Goal: Transaction & Acquisition: Purchase product/service

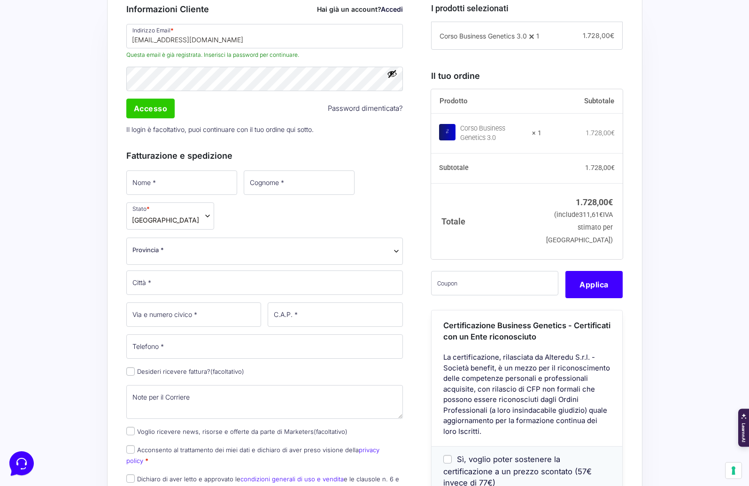
scroll to position [283, 0]
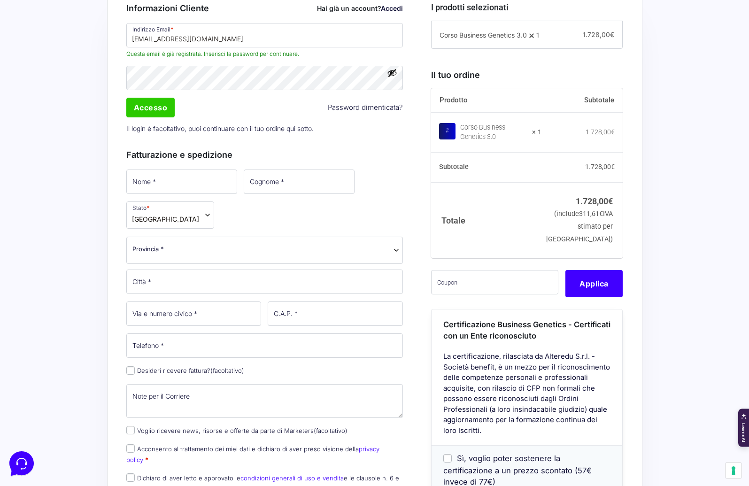
click at [150, 119] on p "Il login è facoltativo, puoi continuare con il tuo ordine qui sotto." at bounding box center [265, 128] width 284 height 19
click at [149, 109] on input "Accesso" at bounding box center [150, 108] width 49 height 20
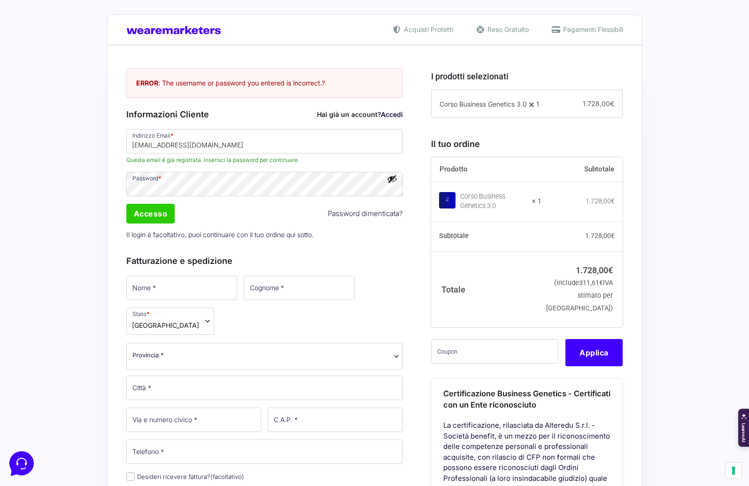
scroll to position [214, 0]
click at [163, 219] on input "Accesso" at bounding box center [150, 214] width 49 height 20
click at [160, 219] on input "Accesso" at bounding box center [150, 214] width 49 height 20
click at [125, 216] on div "Accesso Password dimenticata?" at bounding box center [265, 214] width 284 height 23
click at [151, 215] on input "Accesso" at bounding box center [150, 214] width 49 height 20
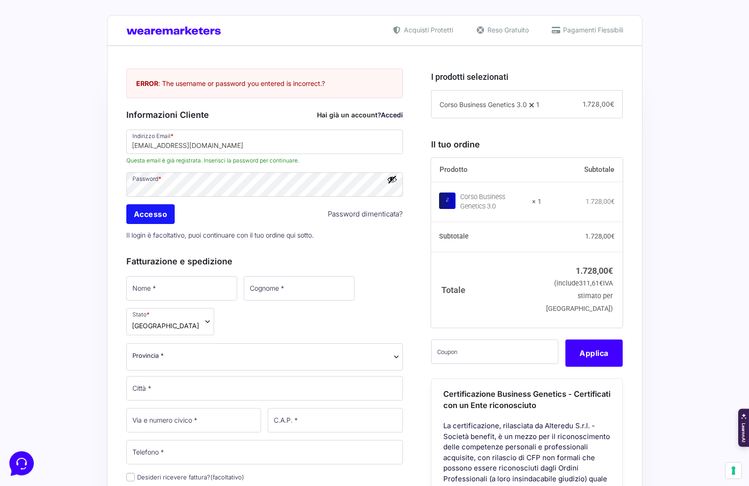
click at [151, 215] on input "Accesso" at bounding box center [150, 214] width 49 height 20
drag, startPoint x: 151, startPoint y: 215, endPoint x: 384, endPoint y: 165, distance: 238.3
click at [152, 215] on input "Accesso" at bounding box center [150, 214] width 49 height 20
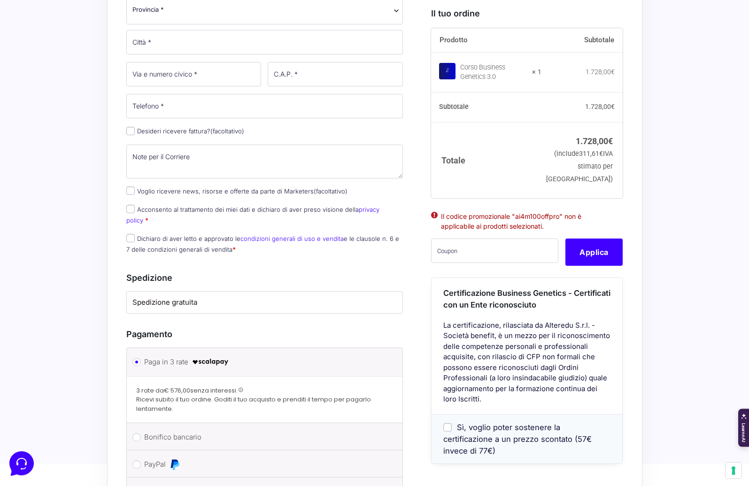
scroll to position [737, 0]
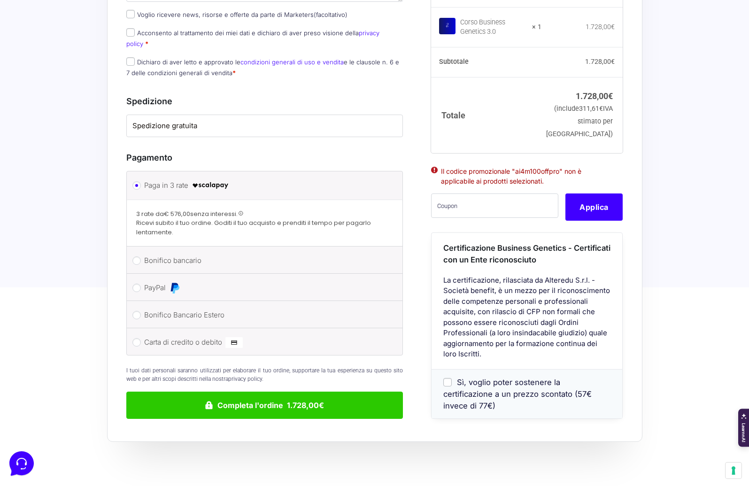
drag, startPoint x: 141, startPoint y: 170, endPoint x: 251, endPoint y: 193, distance: 112.2
click at [251, 200] on div at bounding box center [265, 223] width 276 height 47
drag, startPoint x: 251, startPoint y: 193, endPoint x: 233, endPoint y: 194, distance: 18.4
click at [251, 218] on span "Ricevi subito il tuo ordine. Goditi il tuo acquisto e prenditi il tempo per pag…" at bounding box center [264, 227] width 257 height 18
drag, startPoint x: 227, startPoint y: 194, endPoint x: 134, endPoint y: 161, distance: 98.8
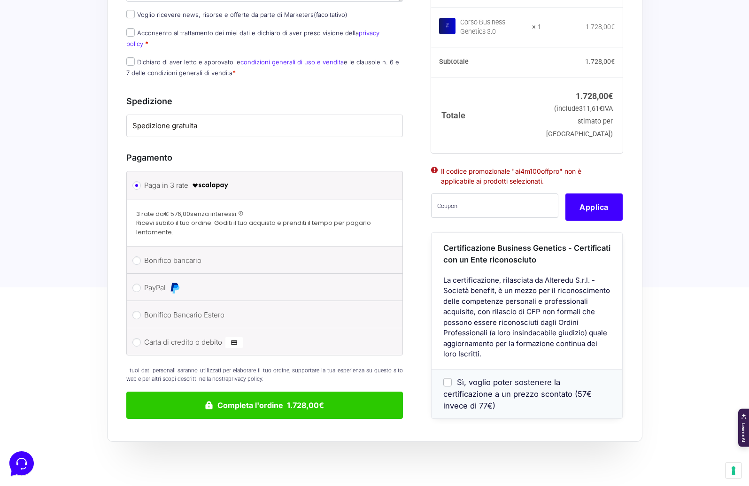
click at [134, 200] on div at bounding box center [265, 223] width 276 height 47
drag, startPoint x: 184, startPoint y: 179, endPoint x: 235, endPoint y: 208, distance: 58.9
click at [235, 208] on ul "Paga in 3 rate Bonifico bancario Effettua il pagamento con questi dati. IBAN: […" at bounding box center [264, 263] width 277 height 185
click at [235, 247] on li "Bonifico bancario Effettua il pagamento con questi dati. IBAN: [FINANCIAL_ID] I…" at bounding box center [265, 260] width 276 height 27
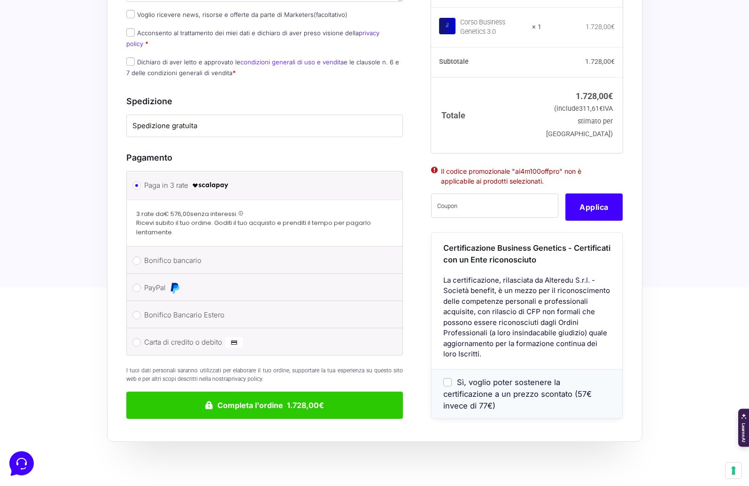
drag, startPoint x: 202, startPoint y: 198, endPoint x: 132, endPoint y: 171, distance: 74.3
click at [132, 200] on div at bounding box center [265, 223] width 276 height 47
click at [168, 254] on label "Bonifico bancario" at bounding box center [263, 261] width 238 height 14
click at [141, 256] on input "Bonifico bancario" at bounding box center [136, 260] width 8 height 8
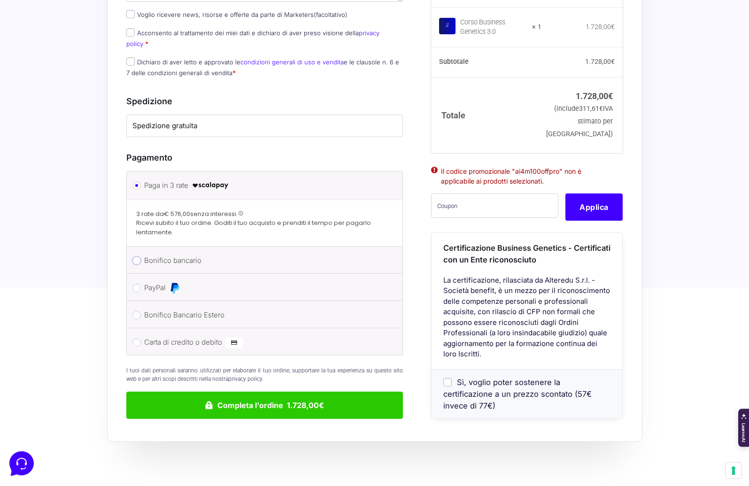
radio input "true"
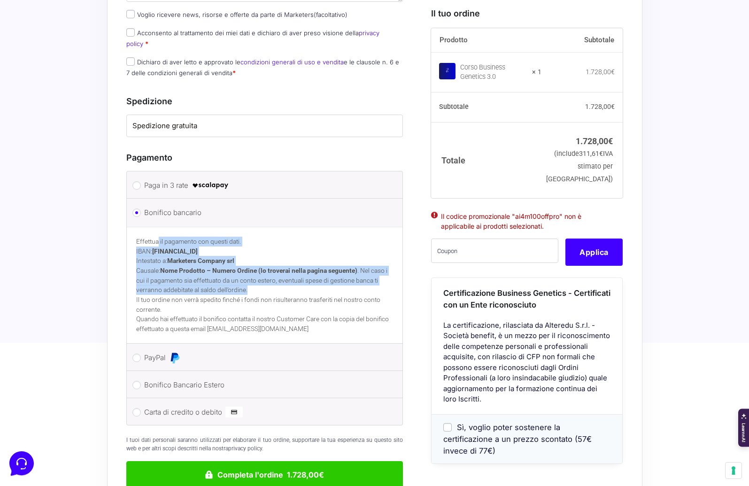
drag, startPoint x: 157, startPoint y: 196, endPoint x: 271, endPoint y: 249, distance: 125.2
click at [271, 249] on p "Effettua il pagamento con questi dati. IBAN: [FINANCIAL_ID] Intestato a: Market…" at bounding box center [264, 266] width 257 height 58
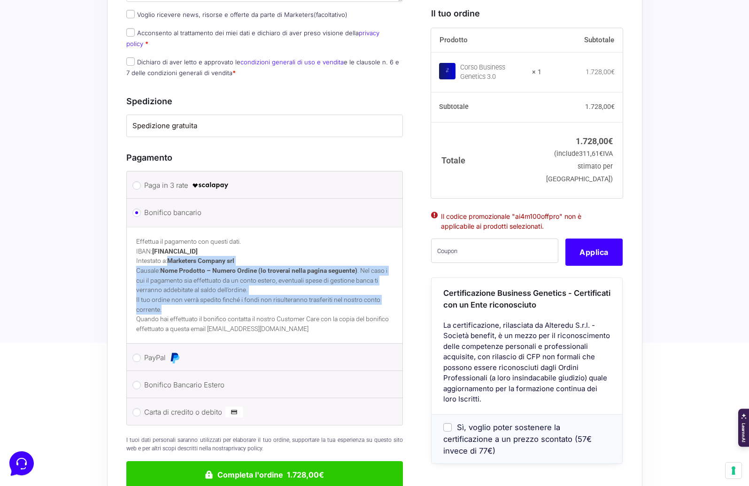
drag, startPoint x: 274, startPoint y: 217, endPoint x: 278, endPoint y: 272, distance: 54.6
click at [278, 272] on div "Effettua il pagamento con questi dati. IBAN: [FINANCIAL_ID] Intestato a: Market…" at bounding box center [265, 285] width 276 height 117
click at [278, 314] on p "Quando hai effettuato il bonifico contatta il nostro Customer Care con la copia…" at bounding box center [264, 323] width 257 height 19
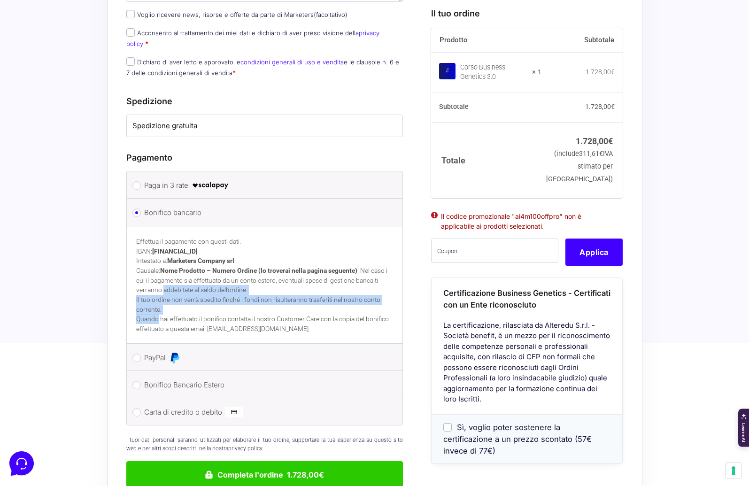
drag, startPoint x: 278, startPoint y: 272, endPoint x: 174, endPoint y: 251, distance: 105.9
click at [174, 251] on div "Effettua il pagamento con questi dati. IBAN: [FINANCIAL_ID] Intestato a: Market…" at bounding box center [265, 285] width 276 height 117
drag, startPoint x: 174, startPoint y: 250, endPoint x: 163, endPoint y: 249, distance: 10.4
click at [174, 250] on p "Effettua il pagamento con questi dati. IBAN: [FINANCIAL_ID] Intestato a: Market…" at bounding box center [264, 266] width 257 height 58
drag, startPoint x: 158, startPoint y: 249, endPoint x: 269, endPoint y: 293, distance: 119.1
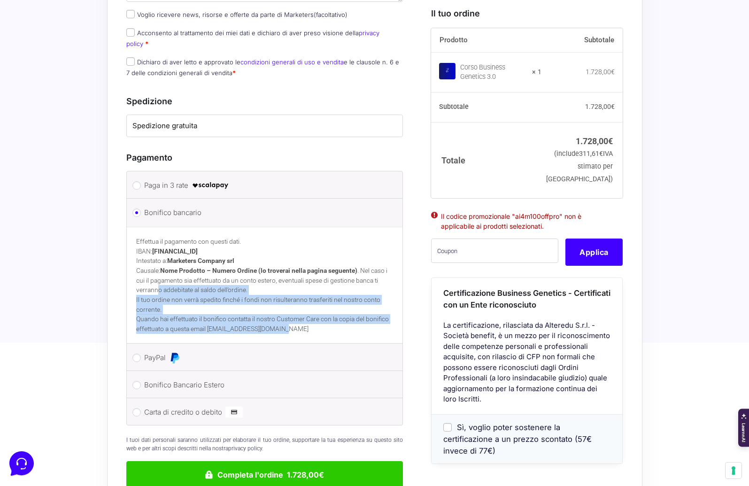
click at [269, 293] on div "Effettua il pagamento con questi dati. IBAN: [FINANCIAL_ID] Intestato a: Market…" at bounding box center [265, 285] width 276 height 117
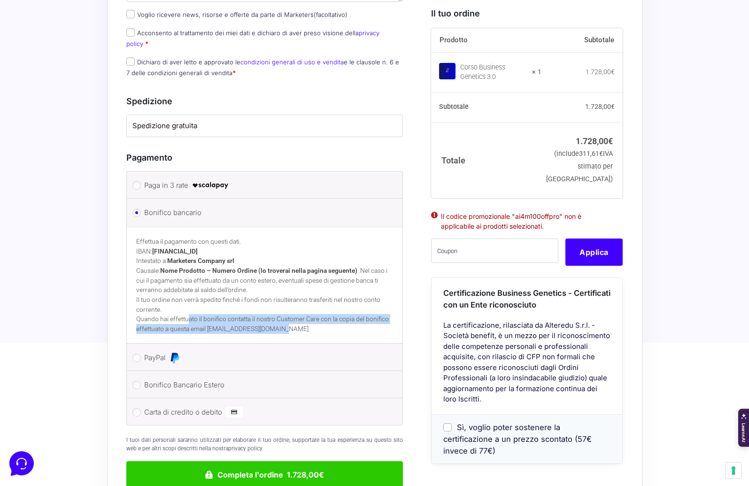
drag, startPoint x: 283, startPoint y: 288, endPoint x: 189, endPoint y: 273, distance: 94.7
click at [189, 314] on p "Quando hai effettuato il bonifico contatta il nostro Customer Care con la copia…" at bounding box center [264, 323] width 257 height 19
click at [208, 371] on li "Bonifico Bancario Estero Effettua il pagamento con questi dati. IBAN: [FINANCIA…" at bounding box center [265, 384] width 276 height 27
click at [208, 378] on label "Bonifico Bancario Estero" at bounding box center [263, 385] width 238 height 14
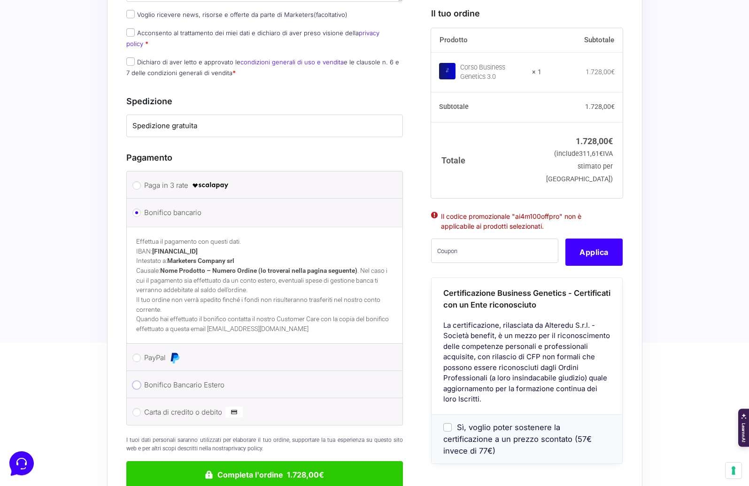
click at [141, 381] on input "Bonifico Bancario Estero" at bounding box center [136, 385] width 8 height 8
radio input "true"
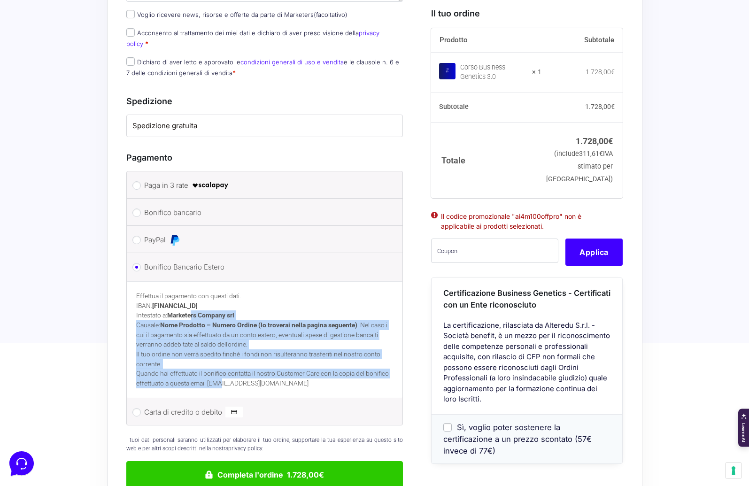
drag, startPoint x: 194, startPoint y: 272, endPoint x: 222, endPoint y: 340, distance: 73.4
click at [222, 340] on div "Effettua il pagamento con questi dati. IBAN: [FINANCIAL_ID] Intestato a: Market…" at bounding box center [265, 339] width 276 height 117
click at [222, 369] on p "Quando hai effettuato il bonifico contatta il nostro Customer Care con la copia…" at bounding box center [264, 378] width 257 height 19
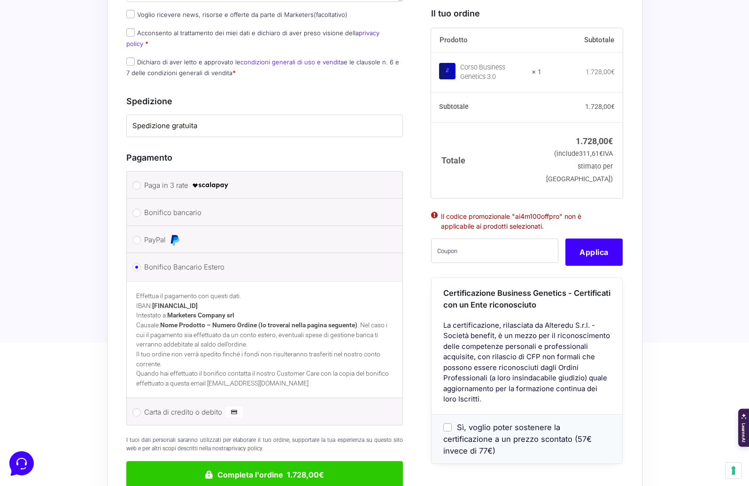
click at [219, 405] on label "Carta di credito o debito" at bounding box center [263, 412] width 238 height 14
click at [141, 408] on input "Carta di credito o debito" at bounding box center [136, 412] width 8 height 8
radio input "true"
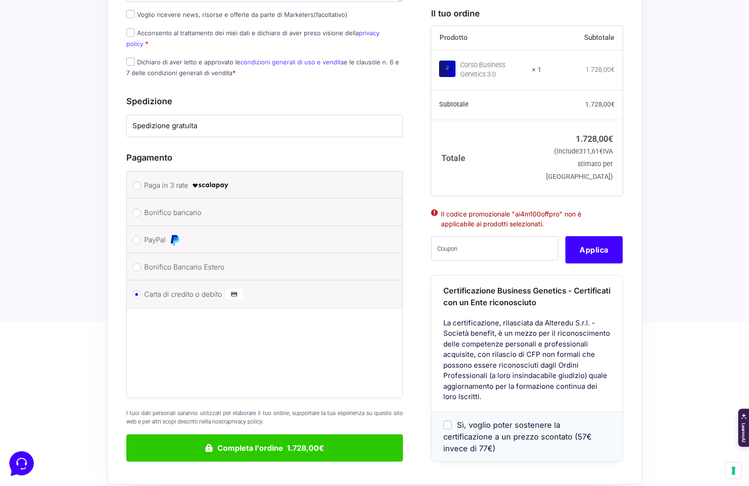
click at [206, 287] on label "Carta di credito o debito" at bounding box center [263, 294] width 238 height 14
click at [141, 290] on input "Carta di credito o debito" at bounding box center [136, 294] width 8 height 8
click at [201, 233] on label "PayPal" at bounding box center [263, 240] width 238 height 14
click at [141, 236] on input "PayPal" at bounding box center [136, 240] width 8 height 8
radio input "true"
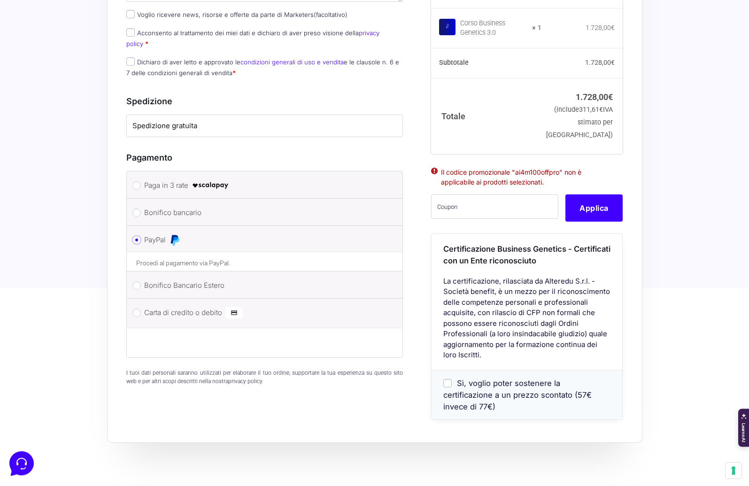
scroll to position [717, 0]
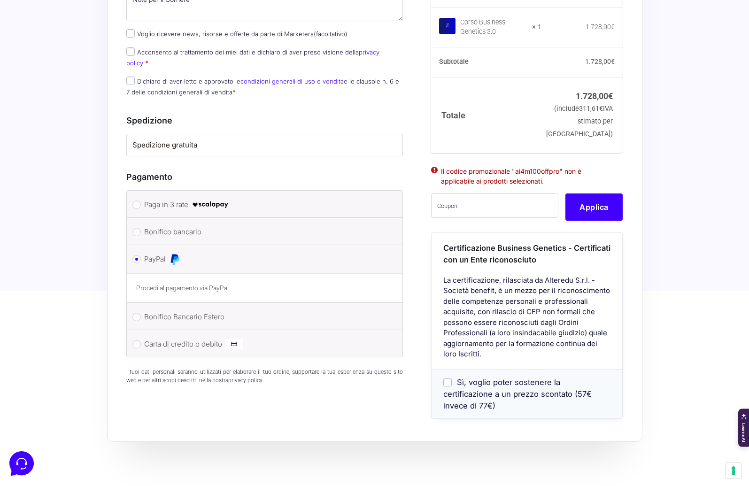
click at [196, 225] on label "Bonifico bancario" at bounding box center [263, 232] width 238 height 14
click at [141, 228] on input "Bonifico bancario" at bounding box center [136, 232] width 8 height 8
radio input "true"
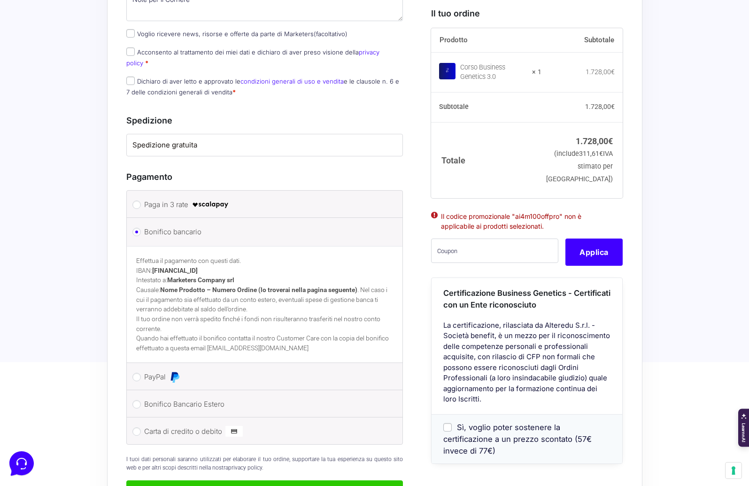
click at [208, 191] on li "Paga in 3 rate" at bounding box center [265, 204] width 276 height 27
click at [207, 199] on img at bounding box center [211, 204] width 38 height 11
click at [141, 201] on input "Paga in 3 rate" at bounding box center [136, 205] width 8 height 8
radio input "true"
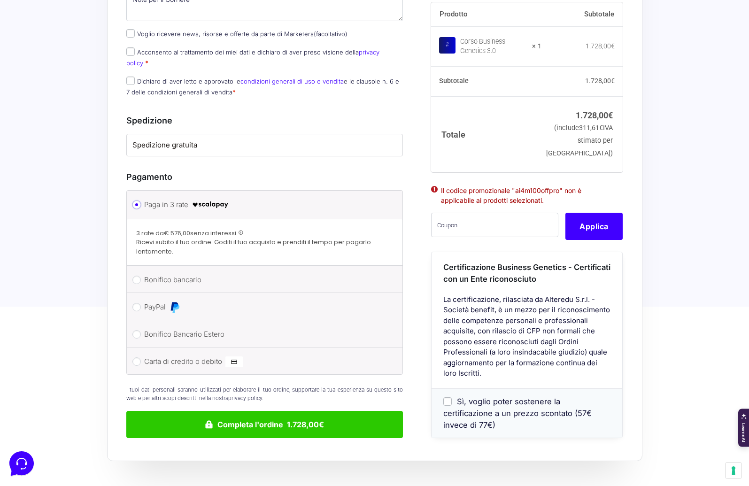
scroll to position [737, 0]
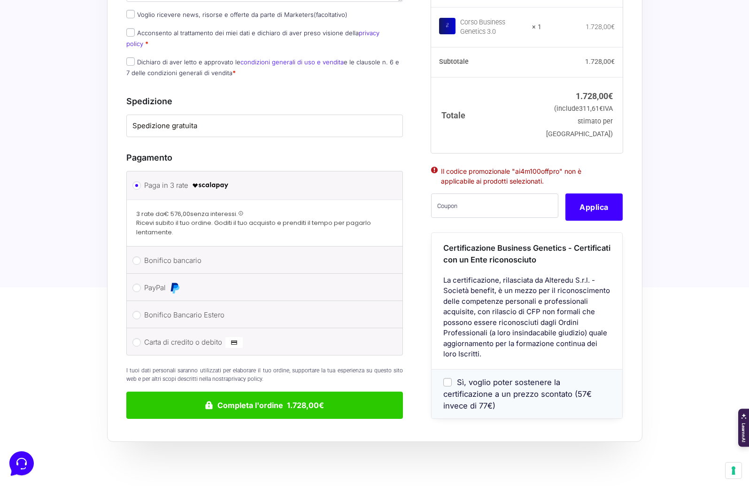
drag, startPoint x: 509, startPoint y: 245, endPoint x: 529, endPoint y: 320, distance: 78.3
click at [529, 320] on div "Certificazione Business Genetics - Certificati con un Ente riconosciuto La cert…" at bounding box center [527, 326] width 191 height 186
click at [529, 320] on div "La certificazione, rilasciata da Alteredu S.r.l. - Società benefit, è un mezzo …" at bounding box center [527, 322] width 191 height 94
drag, startPoint x: 501, startPoint y: 305, endPoint x: 473, endPoint y: 230, distance: 80.3
click at [473, 233] on div "Certificazione Business Genetics - Certificati con un Ente riconosciuto La cert…" at bounding box center [527, 326] width 191 height 186
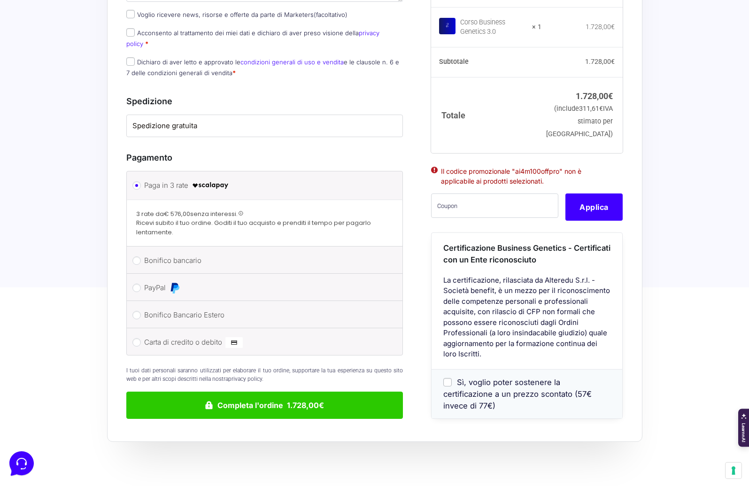
click at [473, 243] on span "Certificazione Business Genetics - Certificati con un Ente riconosciuto" at bounding box center [526, 253] width 167 height 21
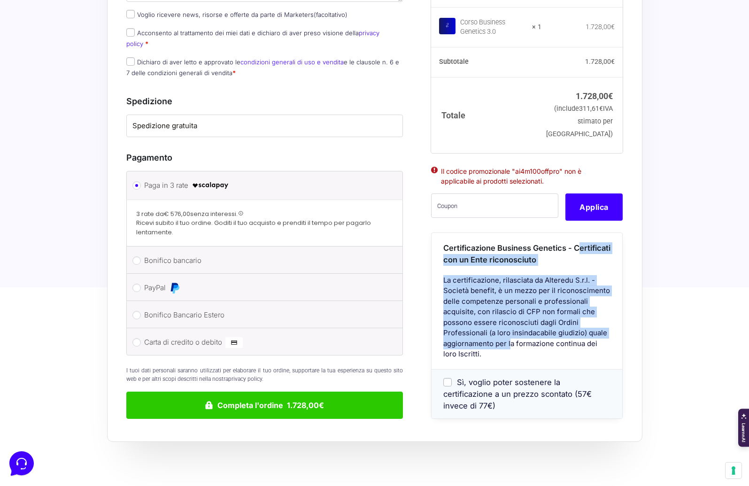
drag, startPoint x: 473, startPoint y: 230, endPoint x: 493, endPoint y: 311, distance: 84.1
click at [493, 311] on div "Certificazione Business Genetics - Certificati con un Ente riconosciuto La cert…" at bounding box center [527, 326] width 191 height 186
drag, startPoint x: 493, startPoint y: 311, endPoint x: 491, endPoint y: 368, distance: 56.9
click at [493, 312] on div "La certificazione, rilasciata da Alteredu S.r.l. - Società benefit, è un mezzo …" at bounding box center [527, 322] width 191 height 94
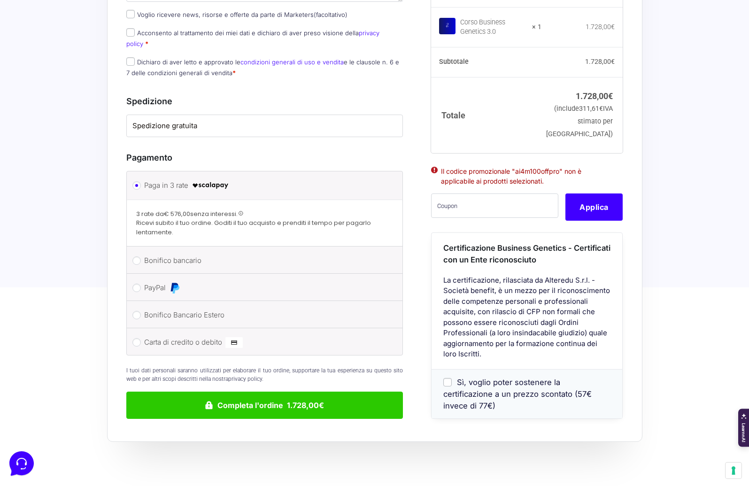
click at [491, 369] on div "Sì, voglio poter sostenere la certificazione a un prezzo scontato (57€ invece d…" at bounding box center [527, 393] width 191 height 49
click at [482, 378] on span "Sì, voglio poter sostenere la certificazione a un prezzo scontato (57€ invece d…" at bounding box center [517, 394] width 148 height 33
click at [452, 378] on input "Sì, voglio poter sostenere la certificazione a un prezzo scontato (57€ invece d…" at bounding box center [447, 382] width 8 height 8
checkbox input "true"
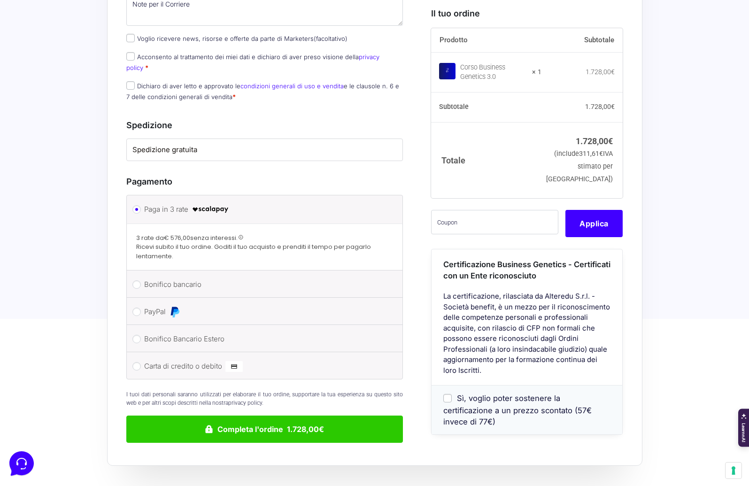
scroll to position [676, 0]
click at [163, 277] on label "Bonifico bancario" at bounding box center [263, 284] width 238 height 14
click at [141, 280] on input "Bonifico bancario" at bounding box center [136, 284] width 8 height 8
radio input "true"
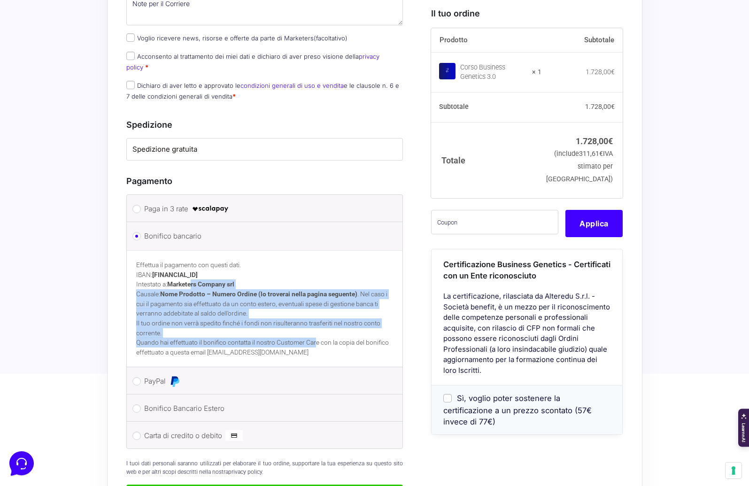
drag, startPoint x: 243, startPoint y: 250, endPoint x: 318, endPoint y: 303, distance: 91.7
click at [318, 303] on div "Effettua il pagamento con questi dati. IBAN: [FINANCIAL_ID] Intestato a: Market…" at bounding box center [265, 308] width 276 height 117
click at [318, 338] on p "Quando hai effettuato il bonifico contatta il nostro Customer Care con la copia…" at bounding box center [264, 347] width 257 height 19
